Goal: Find specific page/section: Find specific page/section

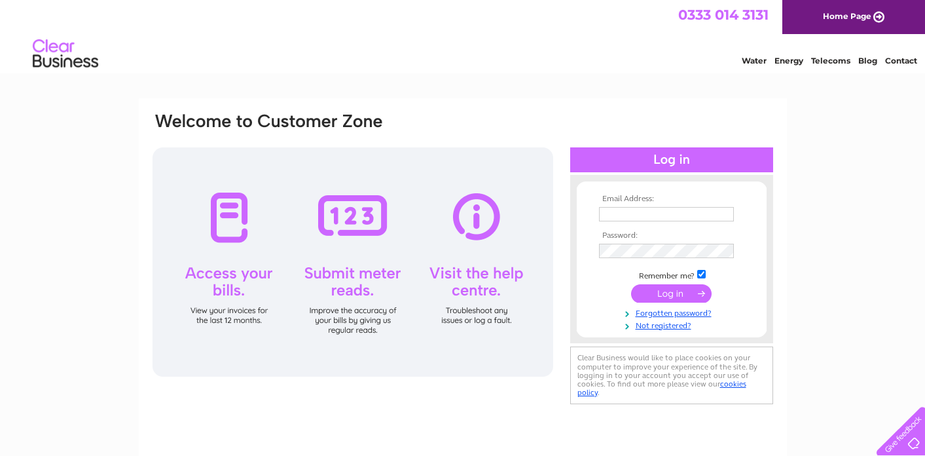
click at [625, 210] on input "text" at bounding box center [666, 214] width 135 height 14
type input "[PERSON_NAME][EMAIL_ADDRESS][DOMAIN_NAME]"
click at [665, 292] on input "submit" at bounding box center [671, 293] width 81 height 18
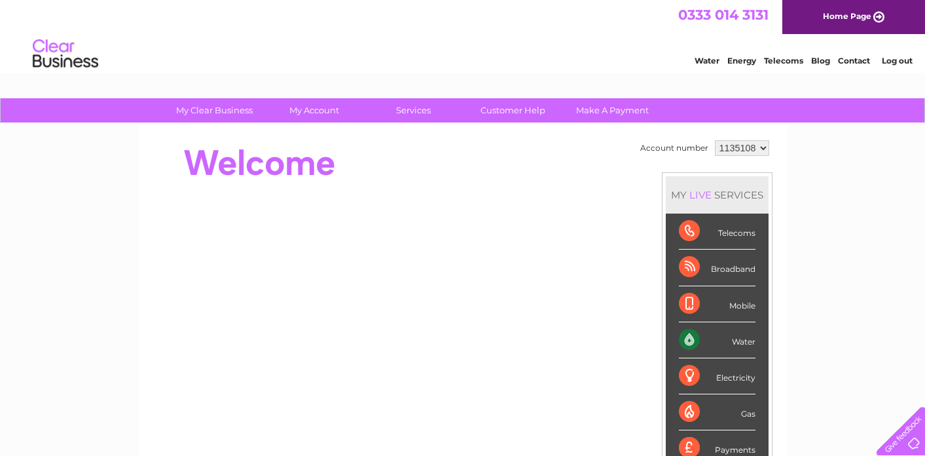
click at [357, 168] on div at bounding box center [389, 163] width 476 height 52
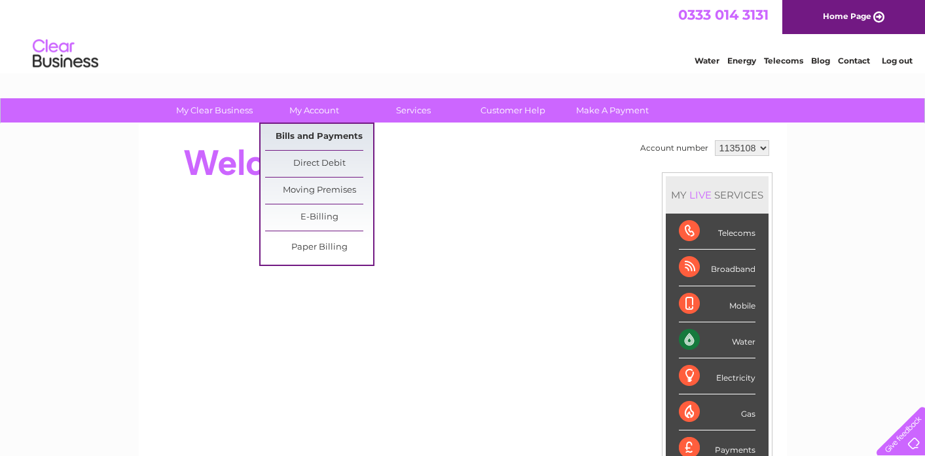
click at [302, 134] on link "Bills and Payments" at bounding box center [319, 137] width 108 height 26
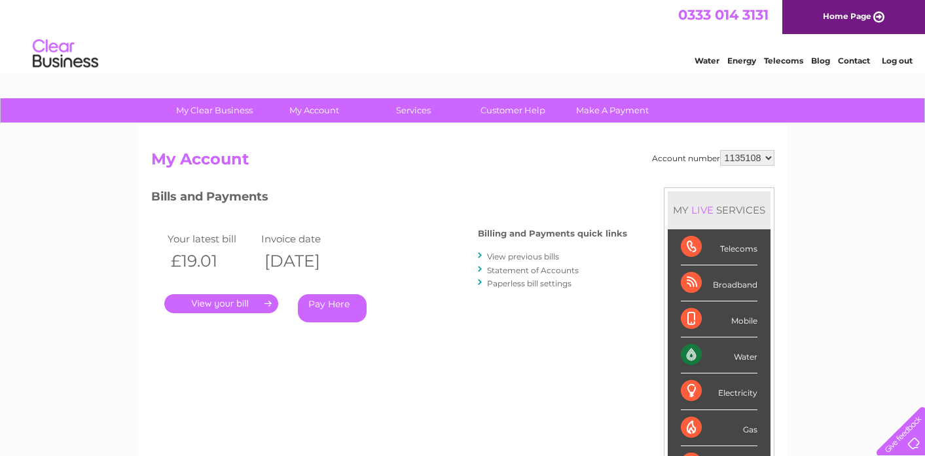
click at [241, 302] on link "." at bounding box center [221, 303] width 114 height 19
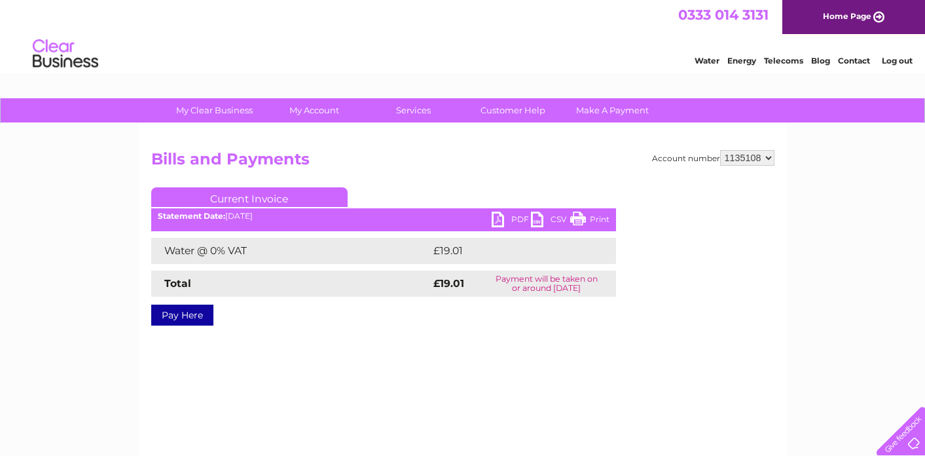
click at [511, 217] on link "PDF" at bounding box center [511, 220] width 39 height 19
